Goal: Task Accomplishment & Management: Manage account settings

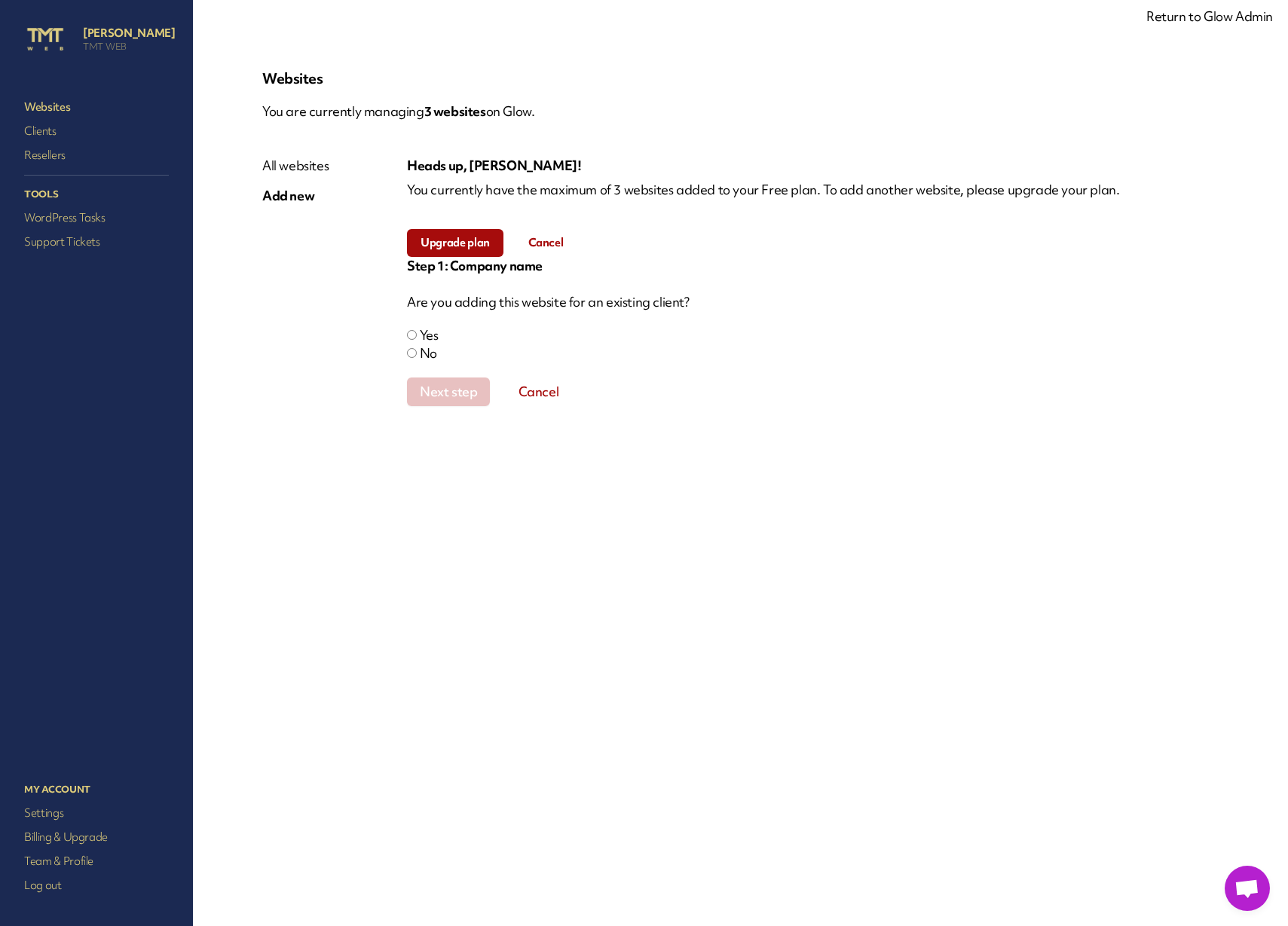
click at [942, 193] on p "You currently have the maximum of 3 websites added to your Free plan. To add an…" at bounding box center [812, 190] width 811 height 18
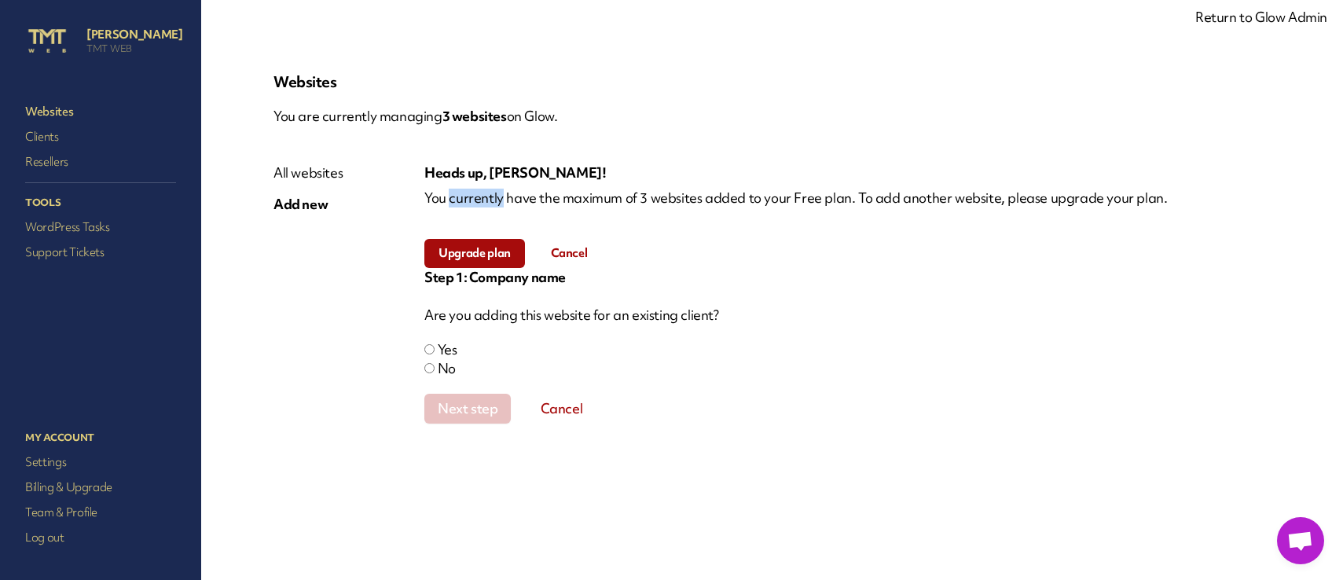
drag, startPoint x: 907, startPoint y: 199, endPoint x: 1045, endPoint y: 200, distance: 138.3
click at [907, 199] on p "You currently have the maximum of 3 websites added to your Free plan. To add an…" at bounding box center [847, 198] width 846 height 19
click at [1054, 199] on p "You currently have the maximum of 3 websites added to your Free plan. To add an…" at bounding box center [847, 198] width 846 height 19
click at [942, 204] on p "You currently have the maximum of 3 websites added to your Free plan. To add an…" at bounding box center [847, 198] width 846 height 19
drag, startPoint x: 297, startPoint y: 484, endPoint x: 173, endPoint y: 545, distance: 138.1
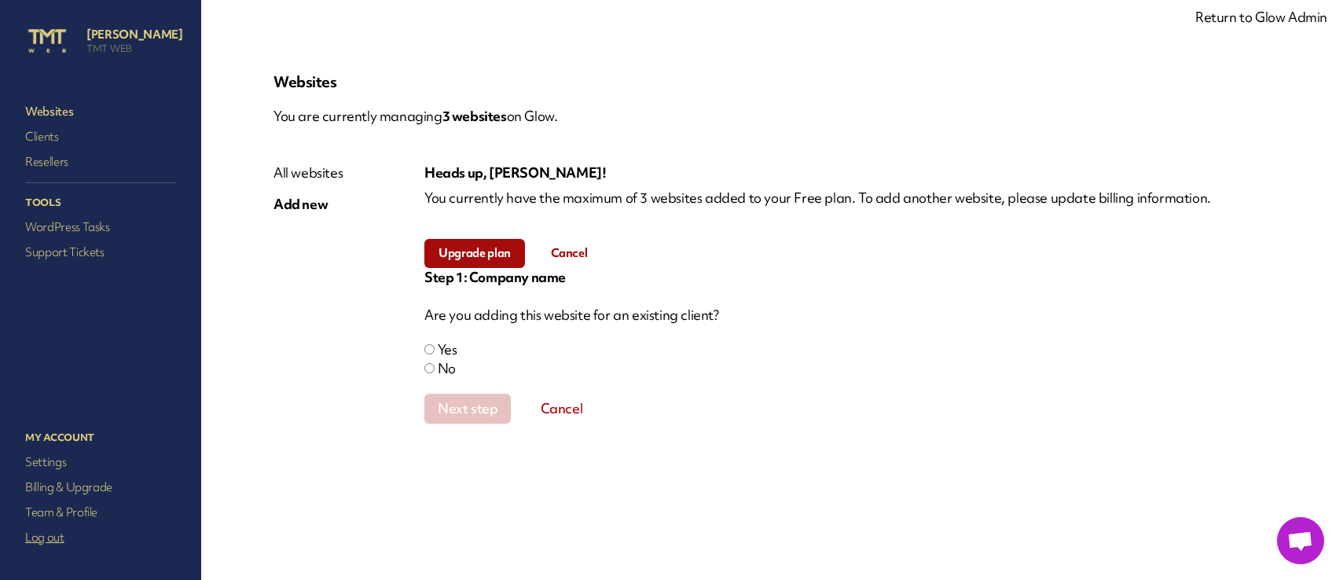
click at [296, 484] on div "Websites You are currently managing 3 website s on Glow. All websites Add new H…" at bounding box center [772, 290] width 1073 height 505
click at [832, 498] on div "Websites You are currently managing 3 website s on Glow. All websites Add new H…" at bounding box center [772, 290] width 1073 height 505
click at [953, 415] on div "Next step Cancel" at bounding box center [838, 409] width 828 height 30
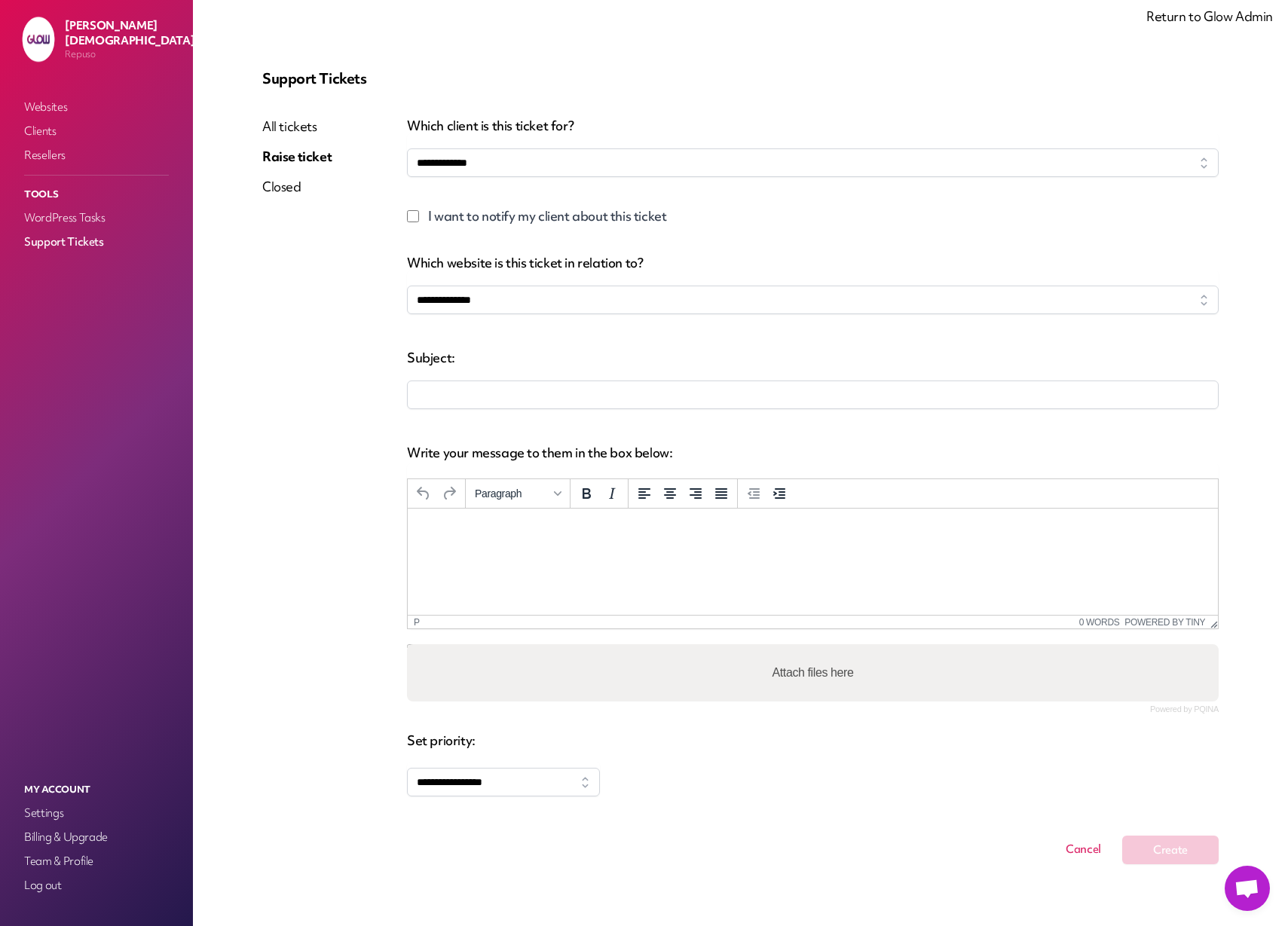
click at [1189, 19] on link "Return to Glow Admin" at bounding box center [1209, 16] width 127 height 17
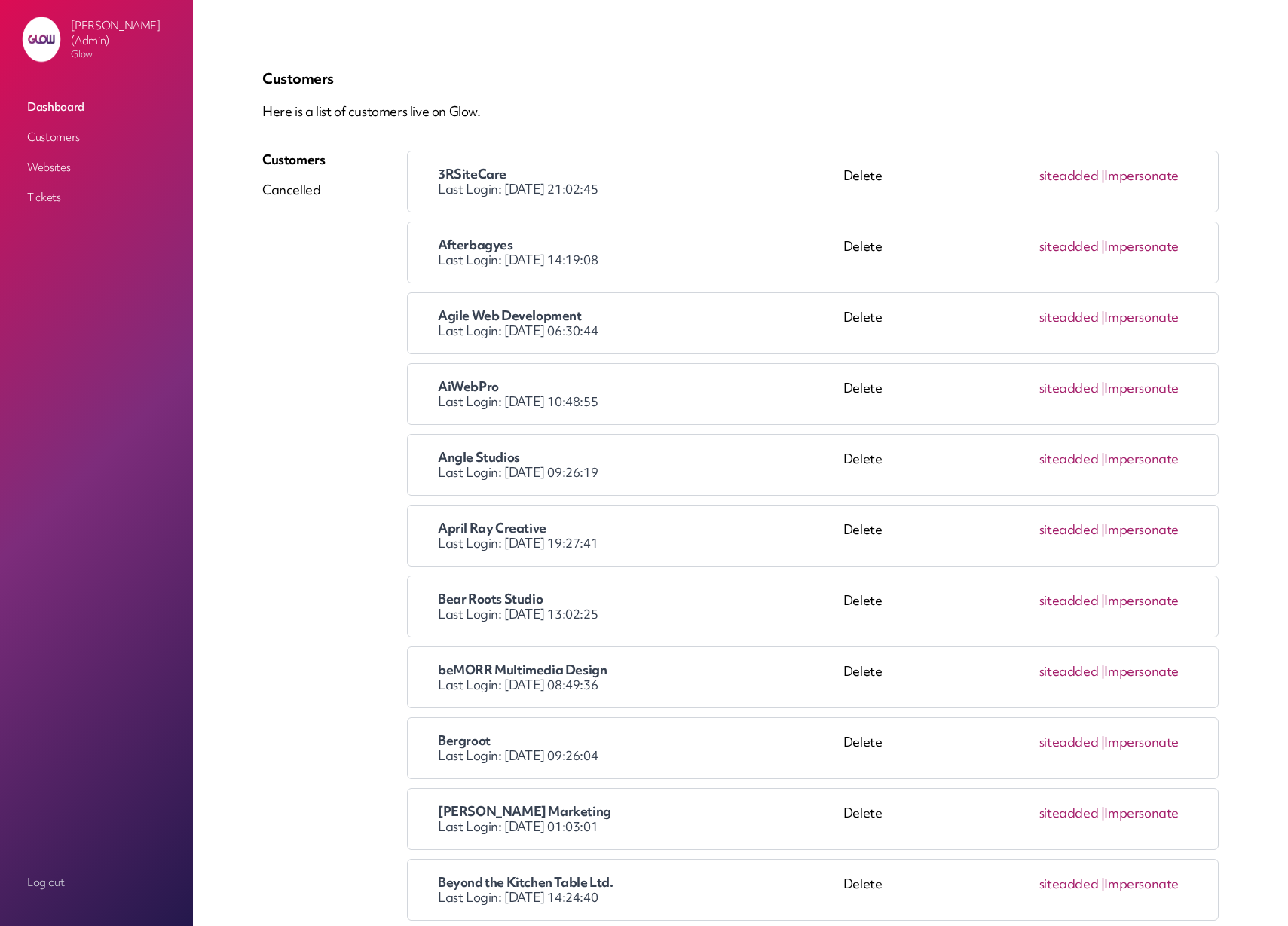
click at [637, 118] on p "Here is a list of customers live on Glow." at bounding box center [740, 111] width 956 height 18
click at [1142, 462] on link "Impersonate" at bounding box center [1141, 458] width 75 height 17
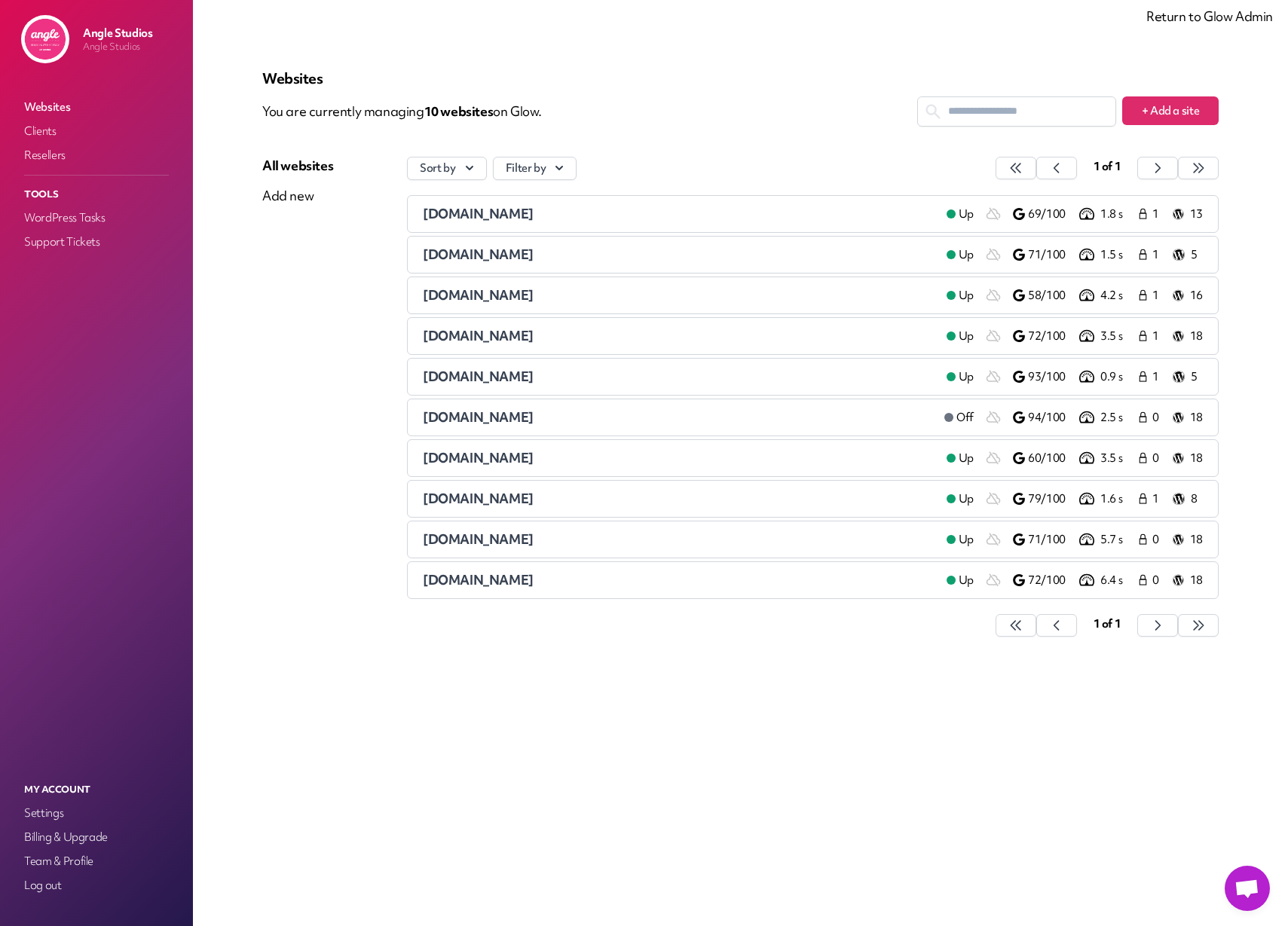
click at [40, 36] on img at bounding box center [45, 39] width 48 height 48
click at [454, 215] on span "[DOMAIN_NAME]" at bounding box center [479, 214] width 111 height 17
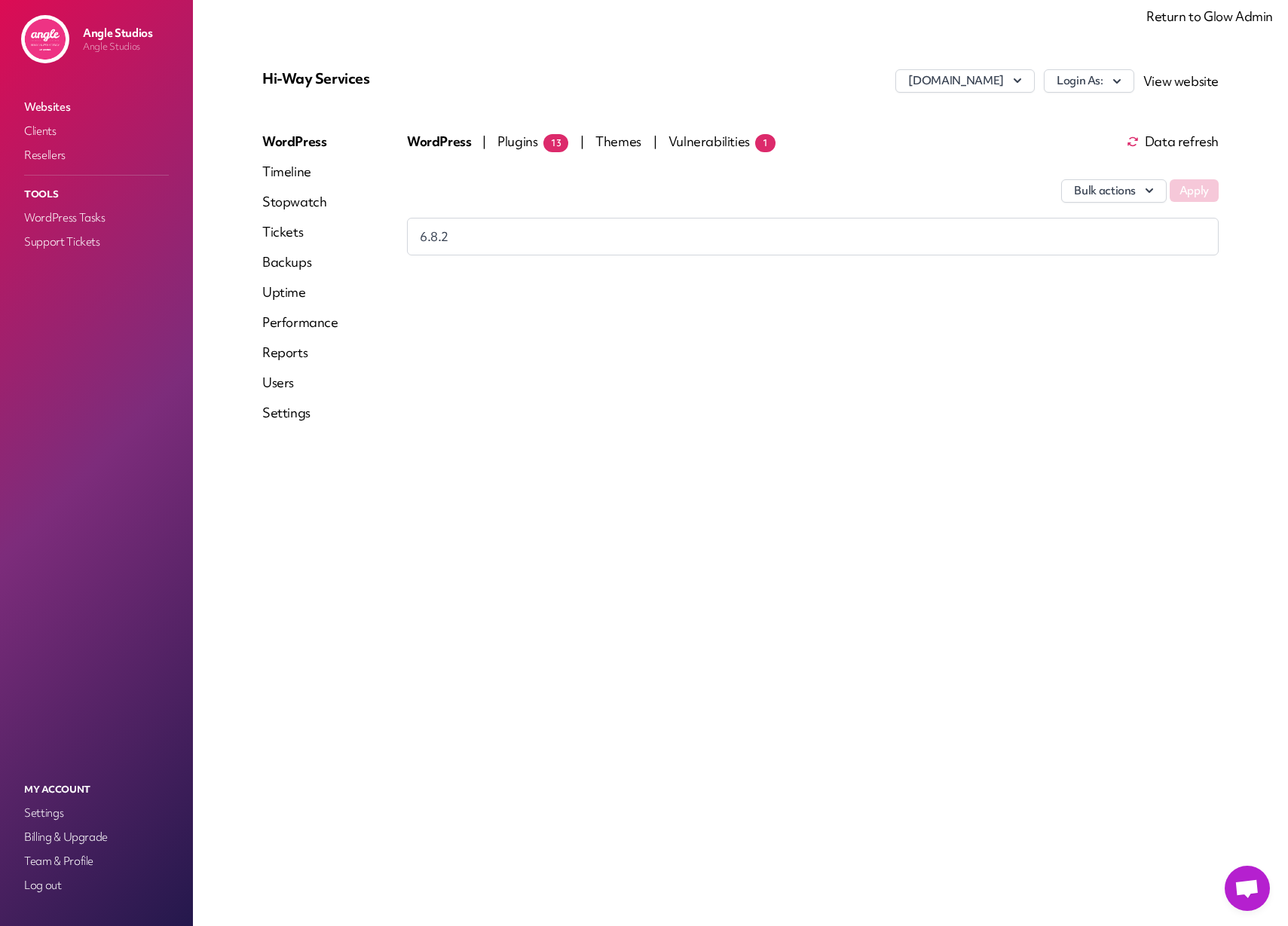
click at [304, 327] on link "Performance" at bounding box center [300, 322] width 76 height 18
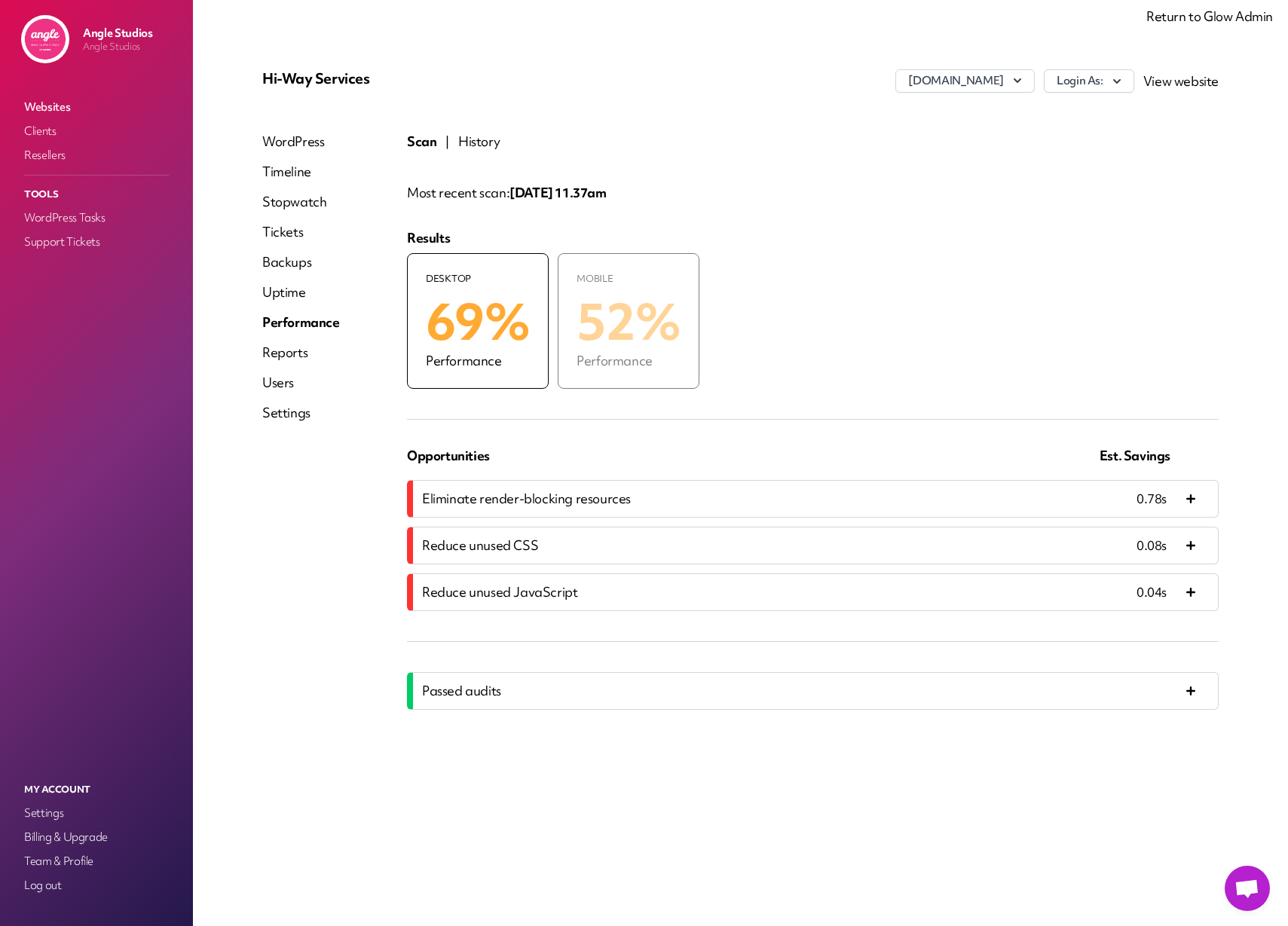
click at [470, 146] on button "History" at bounding box center [479, 141] width 41 height 18
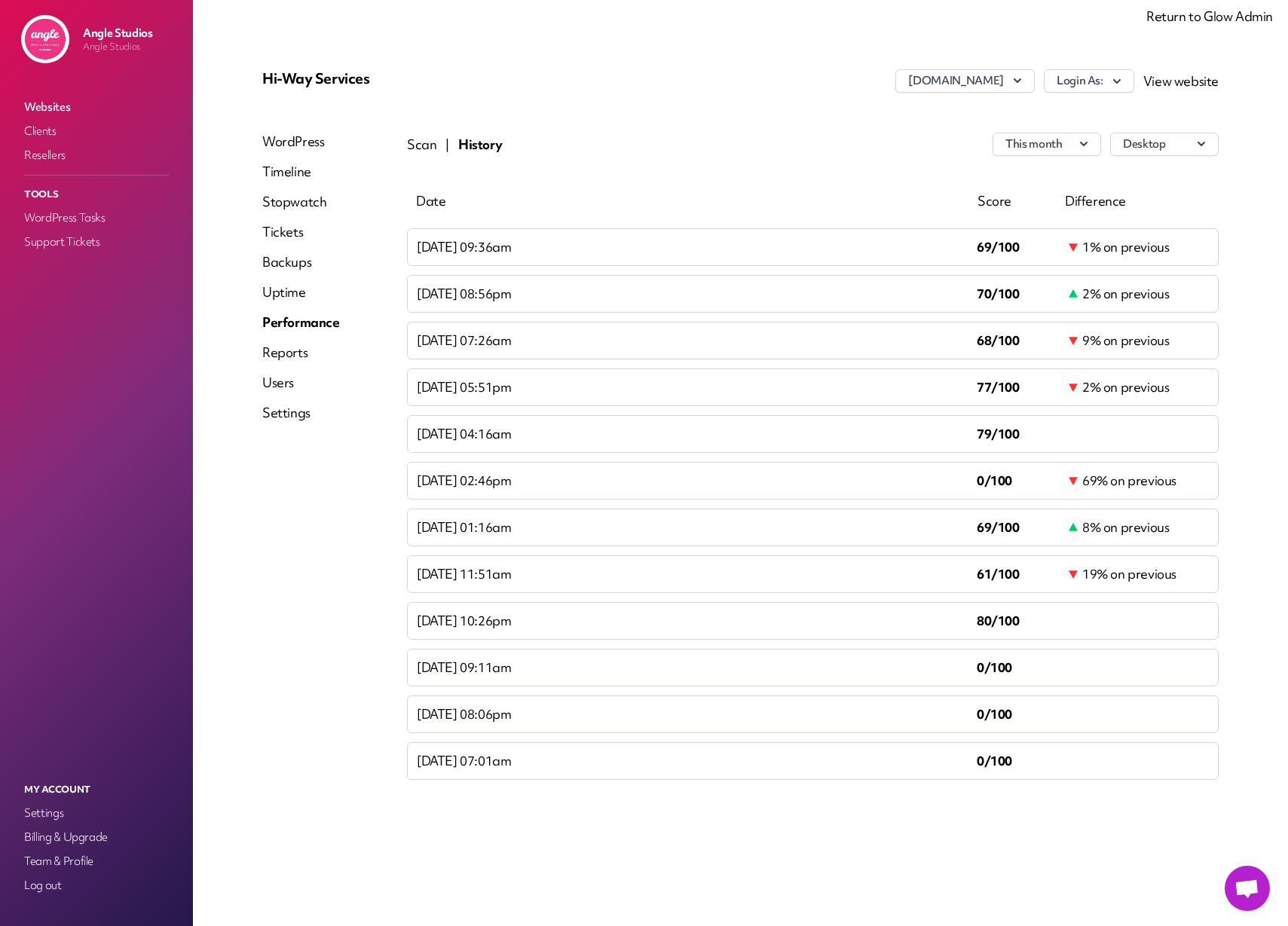
click at [424, 145] on button "Scan" at bounding box center [421, 144] width 30 height 18
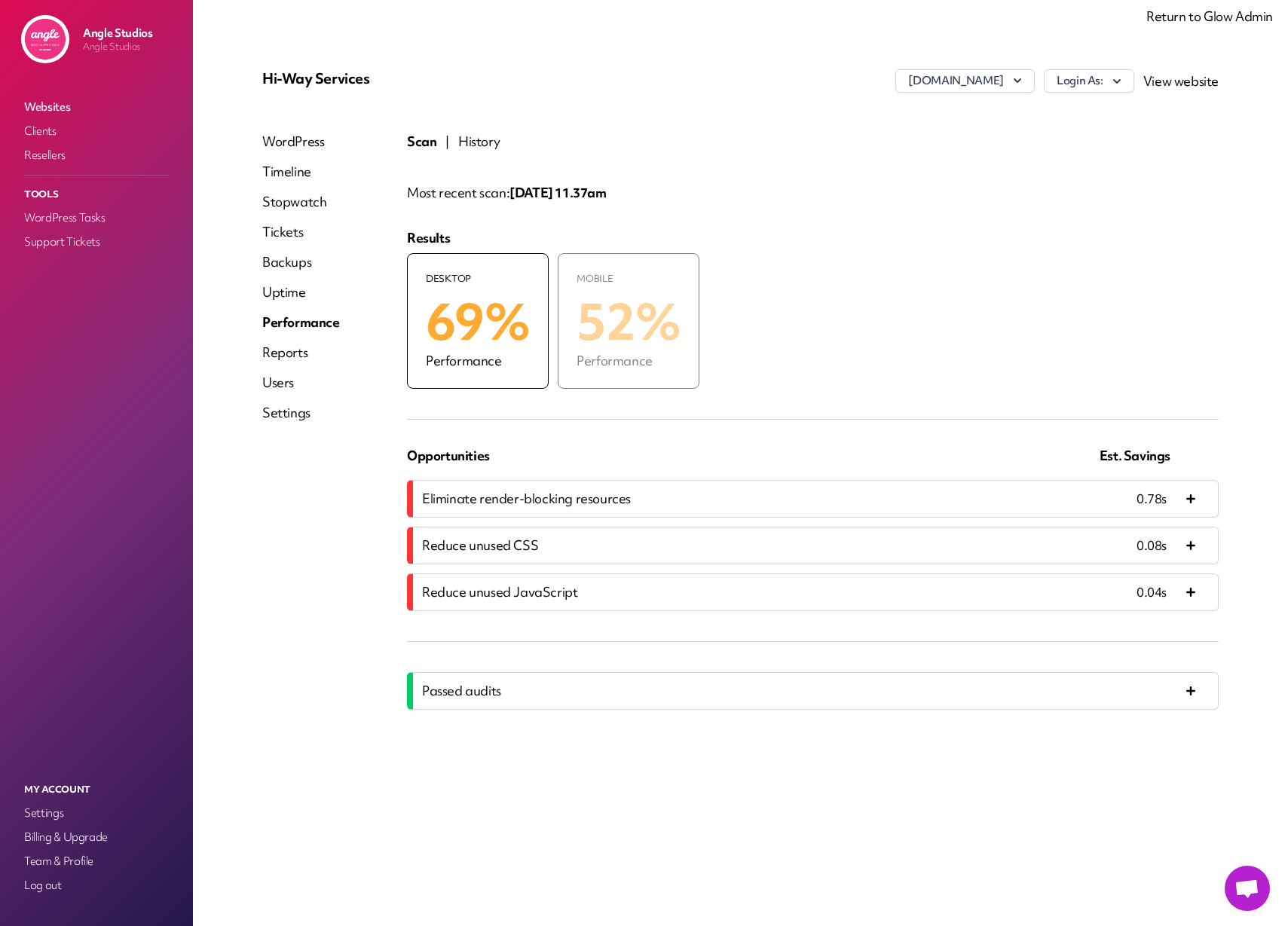
click at [51, 107] on link "Websites" at bounding box center [96, 107] width 151 height 21
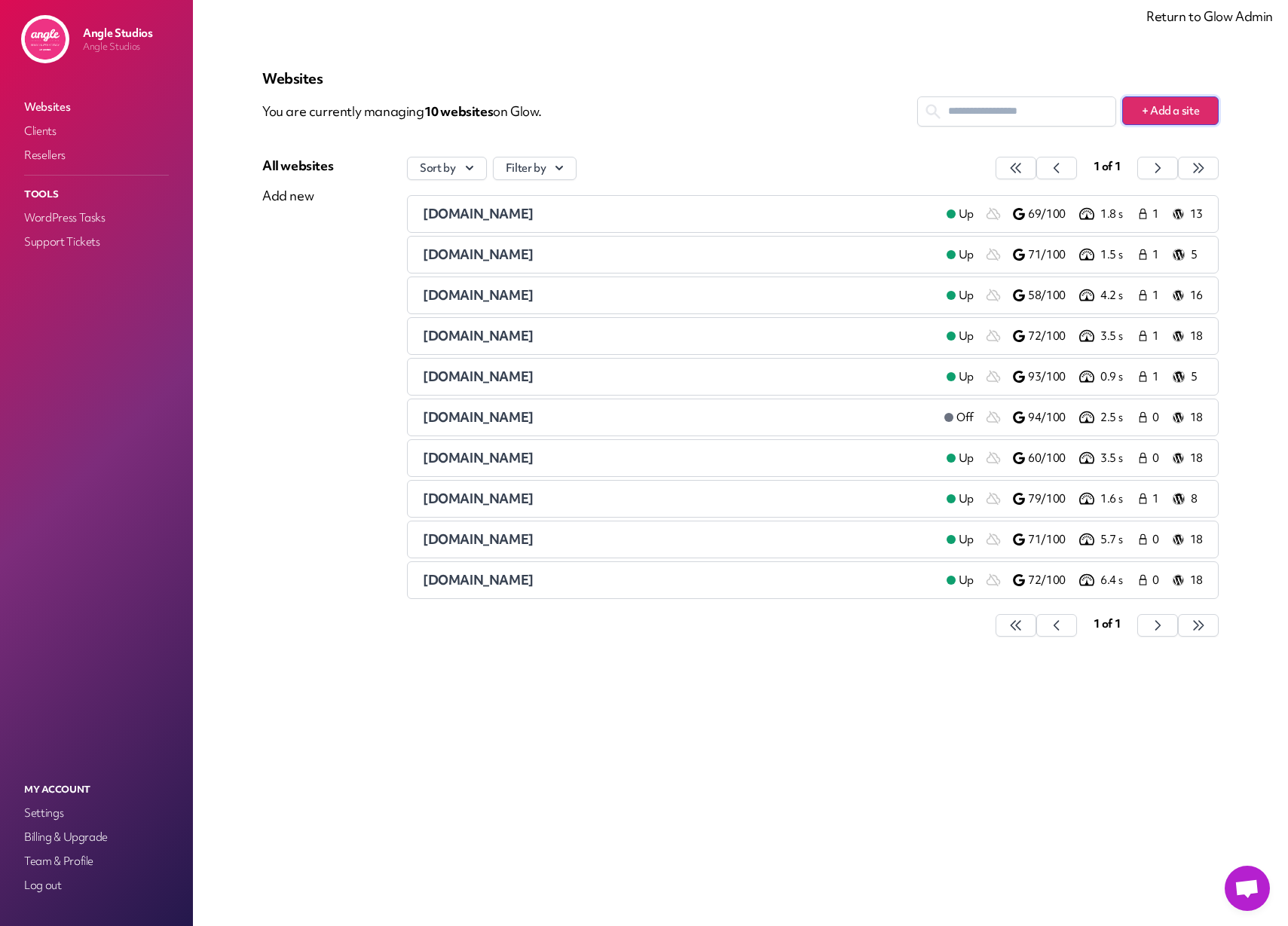
click at [1169, 108] on button "+ Add a site" at bounding box center [1170, 111] width 97 height 29
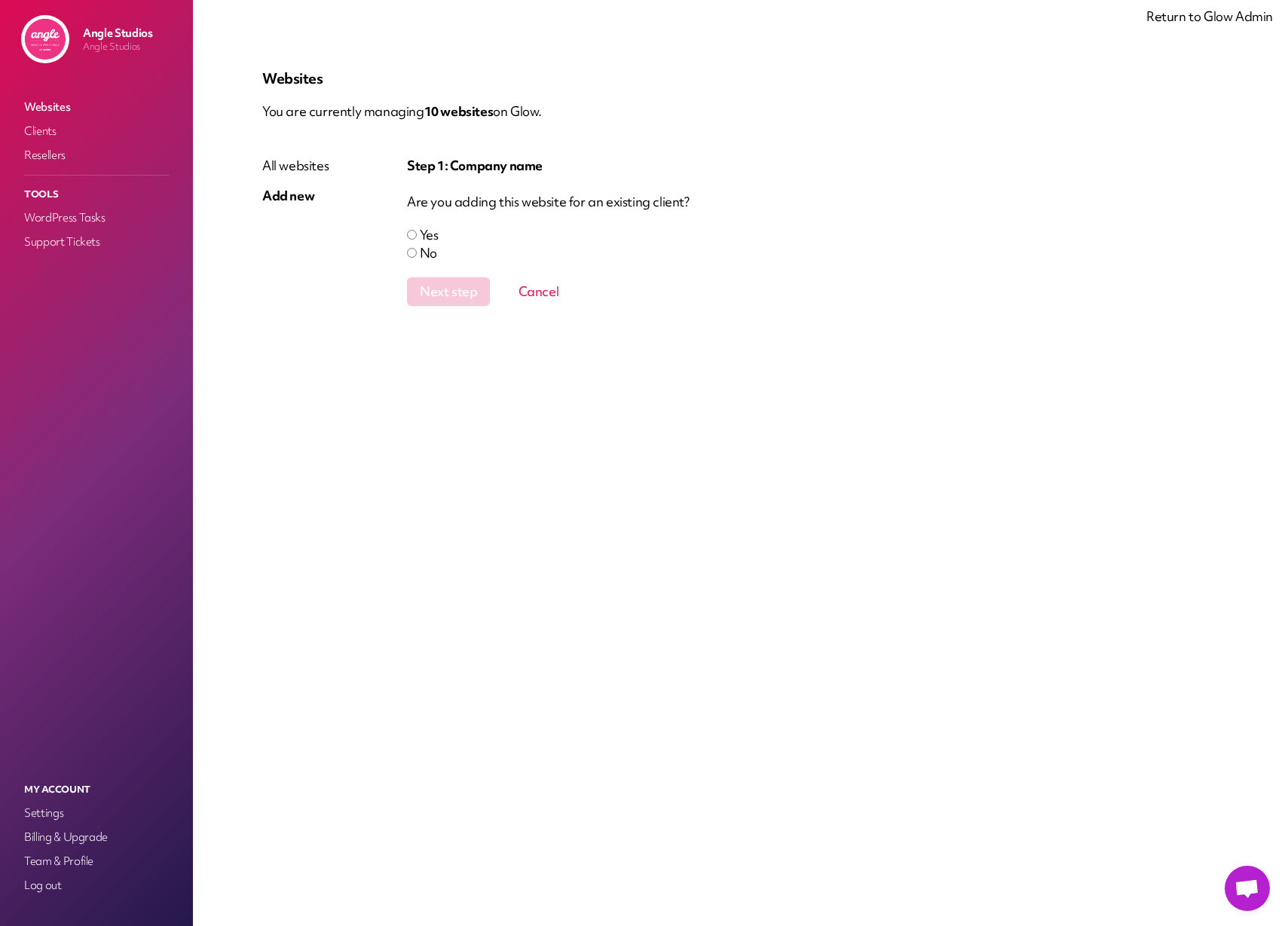
click at [955, 107] on p "You are currently managing 10 website s on Glow." at bounding box center [740, 111] width 956 height 30
click at [1241, 16] on link "Return to Glow Admin" at bounding box center [1209, 16] width 127 height 17
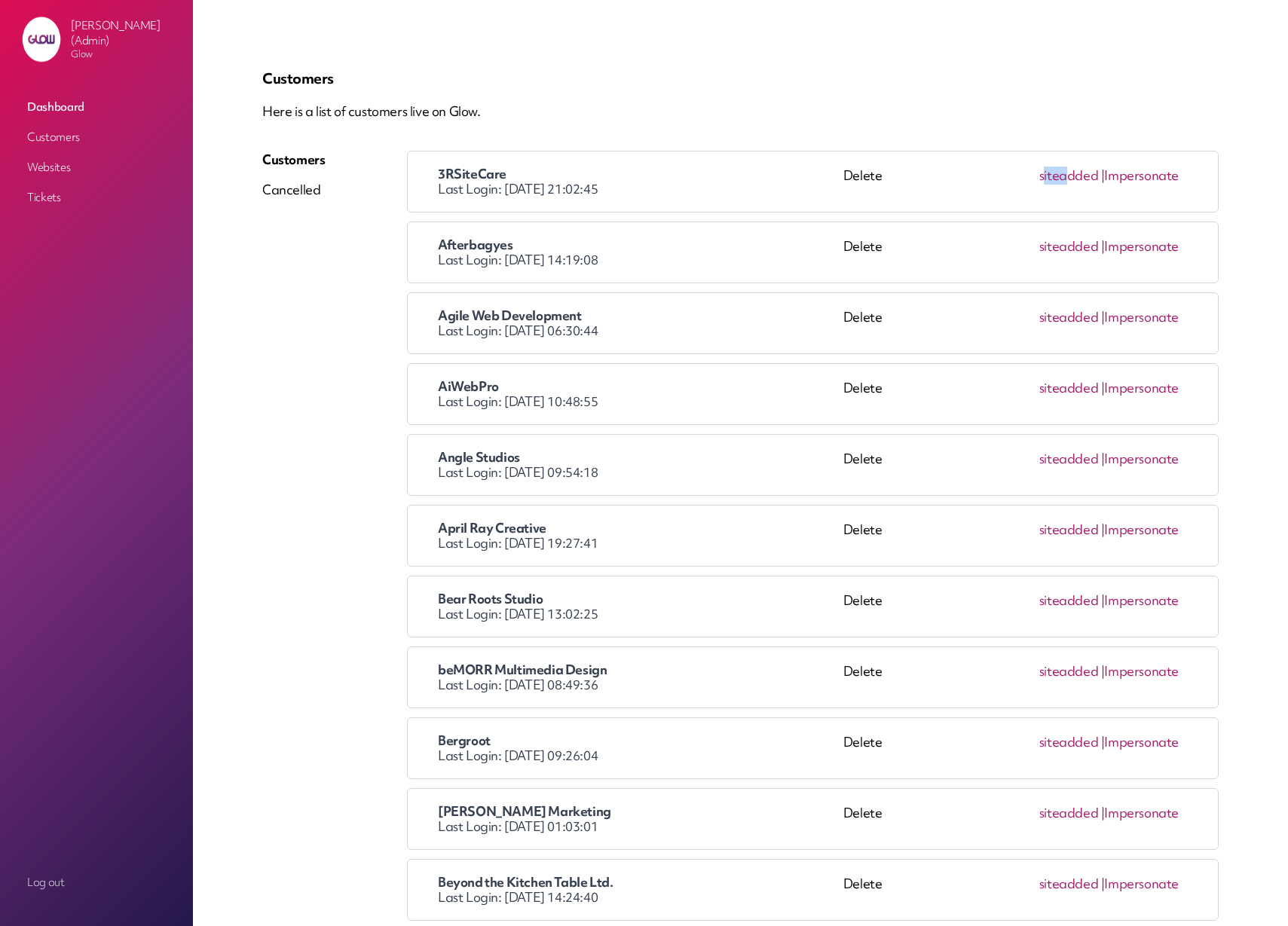
drag, startPoint x: 1027, startPoint y: 174, endPoint x: 1062, endPoint y: 174, distance: 35.0
click at [1062, 174] on div "site added | Impersonate" at bounding box center [1078, 181] width 200 height 30
